Goal: Task Accomplishment & Management: Use online tool/utility

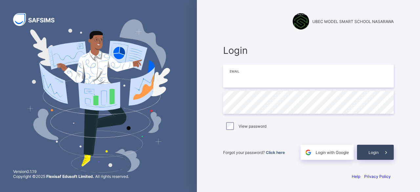
type input "**********"
click at [382, 152] on span at bounding box center [385, 152] width 15 height 15
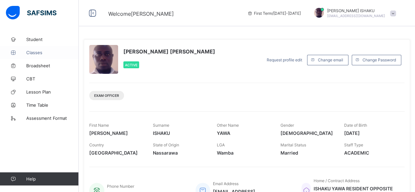
click at [37, 50] on span "Classes" at bounding box center [52, 52] width 52 height 5
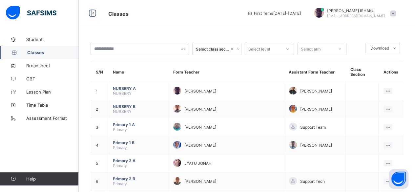
click at [37, 50] on span "Classes" at bounding box center [52, 52] width 51 height 5
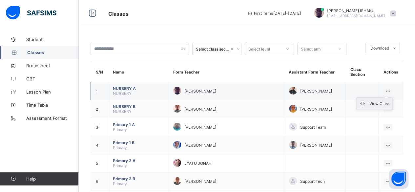
click at [382, 100] on div "View Class" at bounding box center [379, 103] width 20 height 7
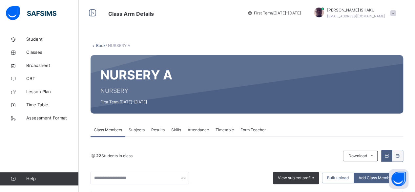
click at [194, 132] on span "Attendance" at bounding box center [198, 130] width 21 height 6
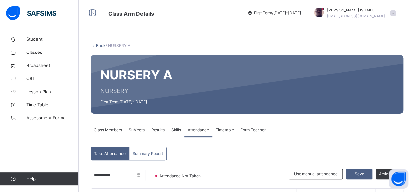
click at [102, 45] on link "Back" at bounding box center [101, 45] width 10 height 5
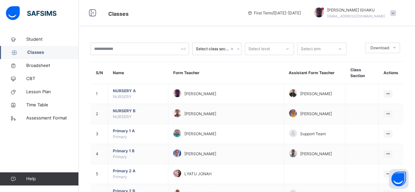
click at [284, 25] on div "First Term / [DATE]-[DATE]" at bounding box center [274, 13] width 60 height 26
click at [380, 130] on li "View Class" at bounding box center [373, 127] width 35 height 12
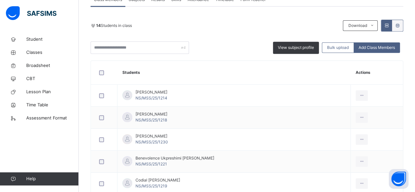
scroll to position [131, 0]
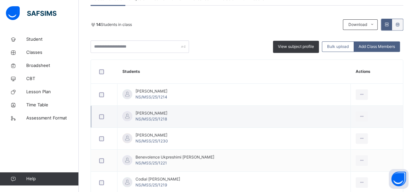
click at [289, 120] on td "[PERSON_NAME] NS/MSS/25/1218" at bounding box center [233, 117] width 233 height 22
click at [43, 42] on span "Student" at bounding box center [52, 39] width 52 height 7
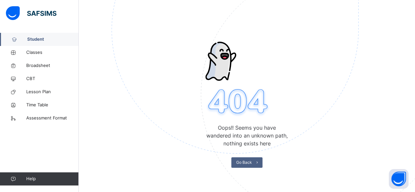
scroll to position [33, 0]
click at [42, 52] on span "Classes" at bounding box center [52, 52] width 52 height 7
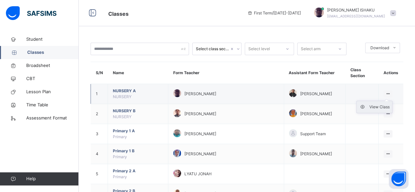
click at [382, 107] on div "View Class" at bounding box center [379, 107] width 20 height 7
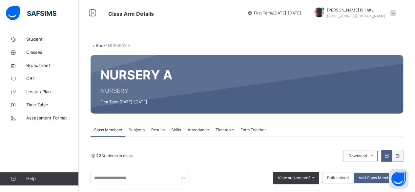
click at [196, 133] on div "Attendance" at bounding box center [198, 129] width 28 height 13
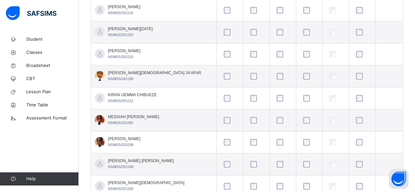
scroll to position [393, 0]
